Goal: Communication & Community: Participate in discussion

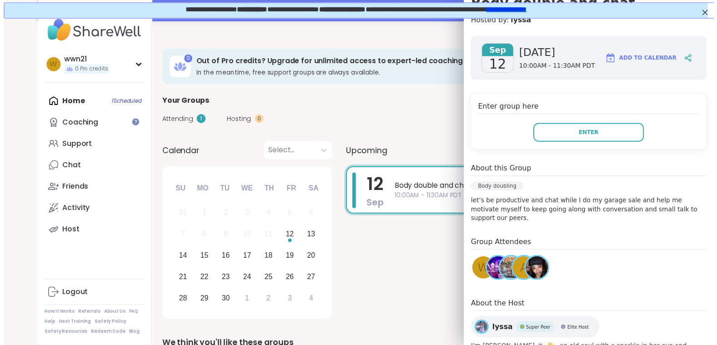
scroll to position [96, 0]
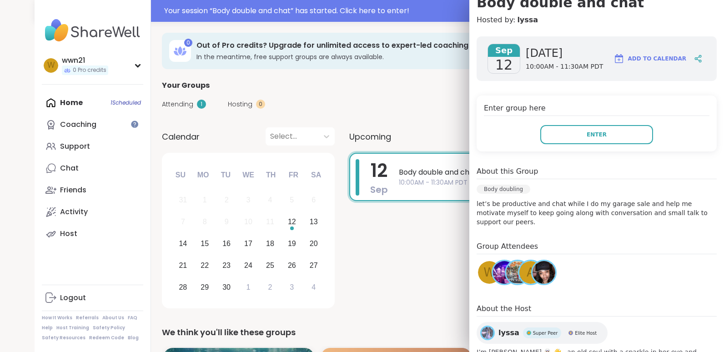
click at [413, 232] on div "[DATE] Body double and chat 10:00AM - 11:30AM PDT" at bounding box center [513, 232] width 329 height 159
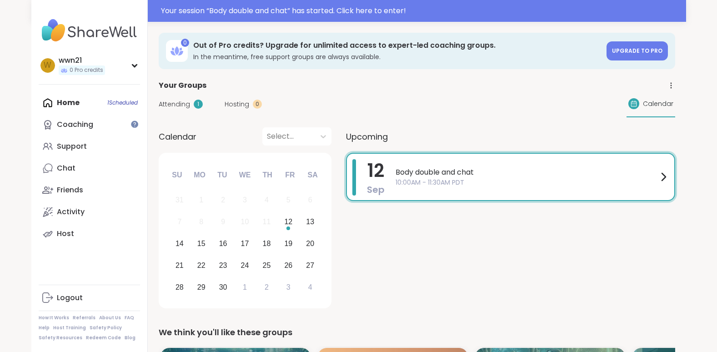
click at [666, 176] on icon at bounding box center [663, 176] width 11 height 11
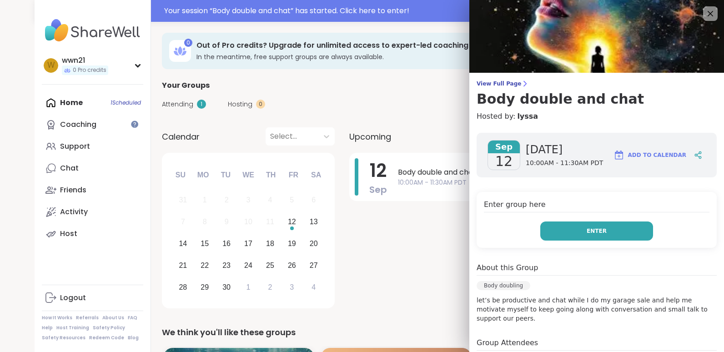
click at [586, 227] on span "Enter" at bounding box center [596, 231] width 20 height 8
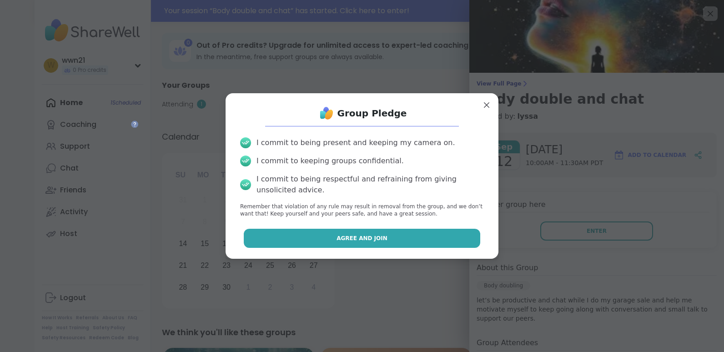
click at [357, 241] on span "Agree and Join" at bounding box center [361, 238] width 51 height 8
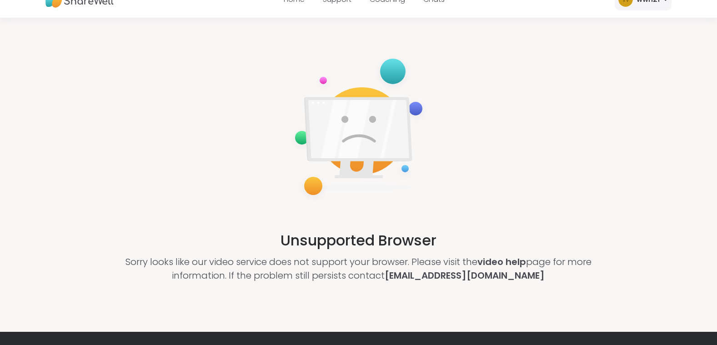
scroll to position [36, 0]
